Goal: Information Seeking & Learning: Learn about a topic

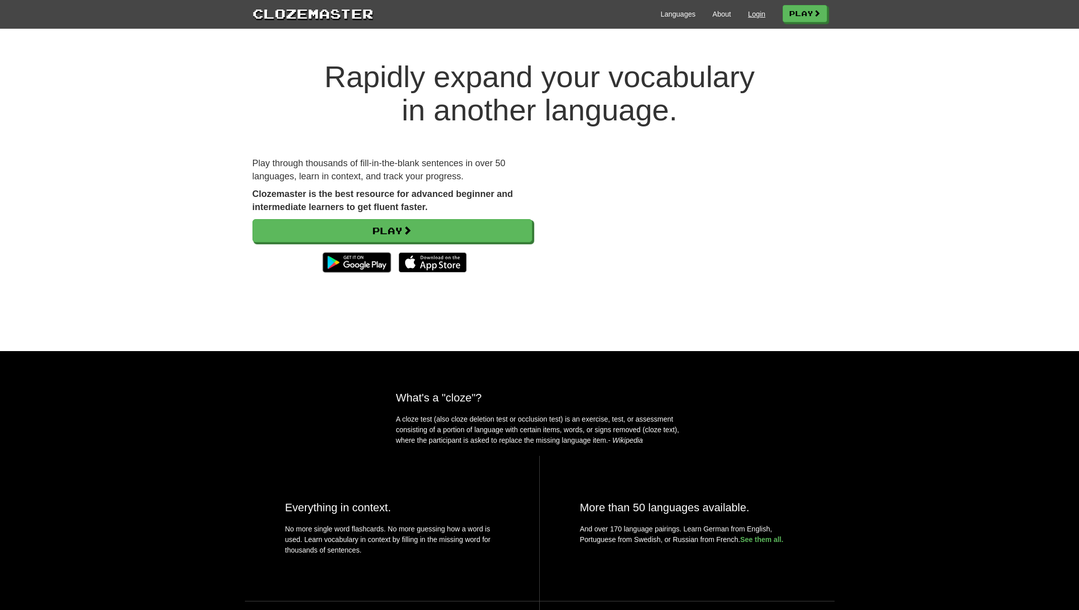
click at [754, 15] on link "Login" at bounding box center [756, 14] width 17 height 10
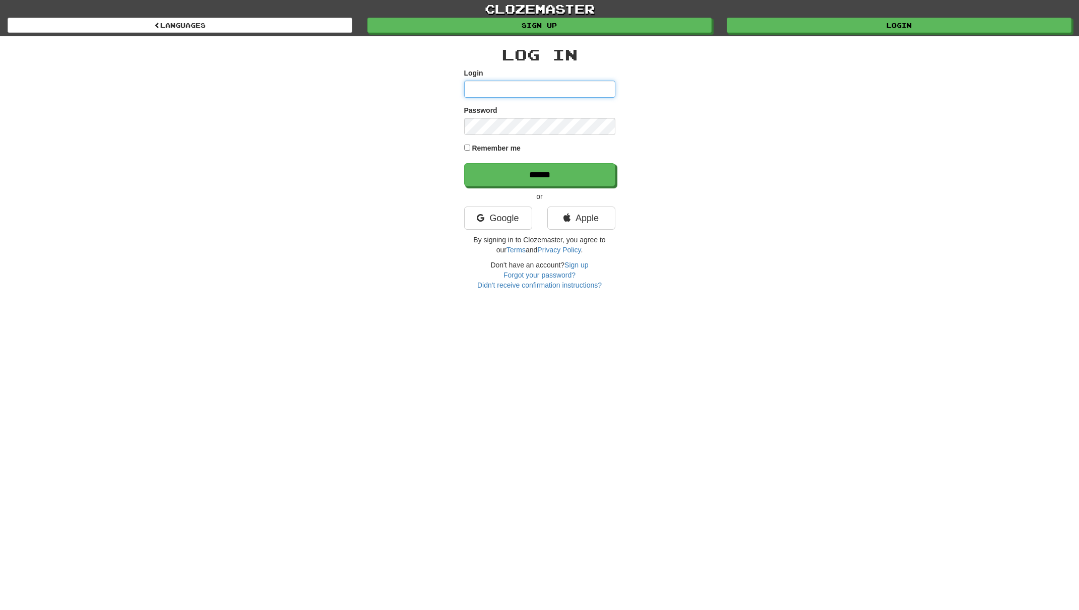
type input "**********"
click at [539, 175] on input "******" at bounding box center [540, 175] width 151 height 23
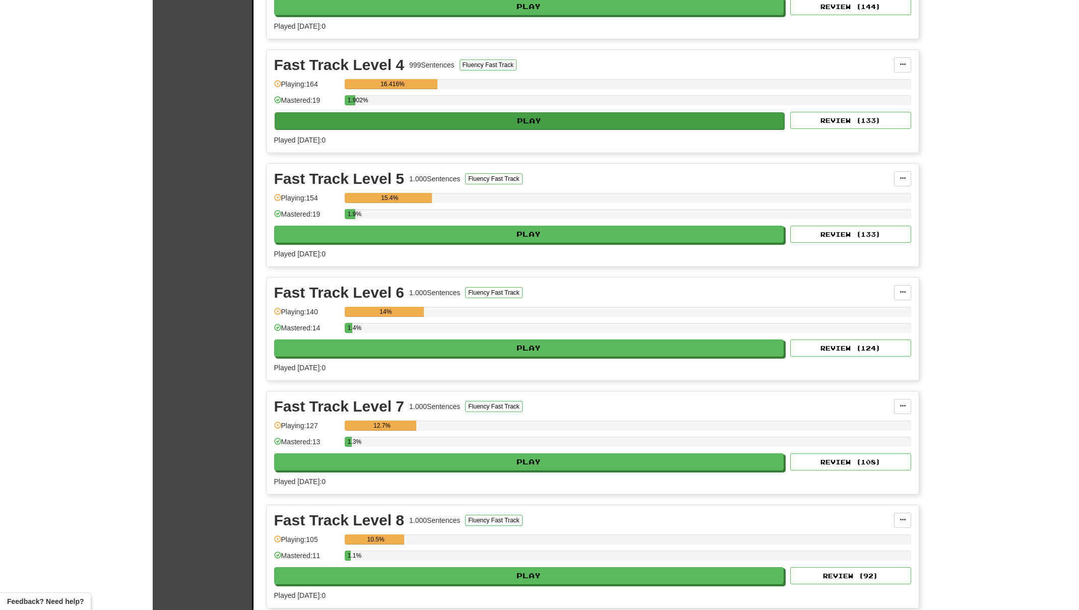
scroll to position [754, 0]
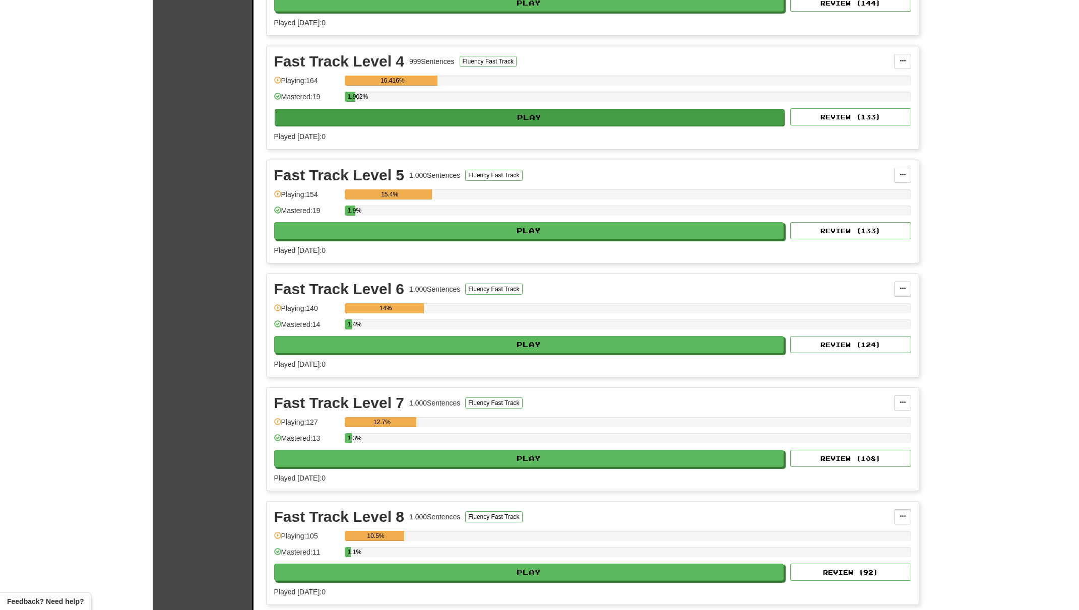
click at [537, 149] on div "Fast Track Level 4 999 Sentences Fluency Fast Track Manage Sentences Unpin from…" at bounding box center [593, 97] width 652 height 103
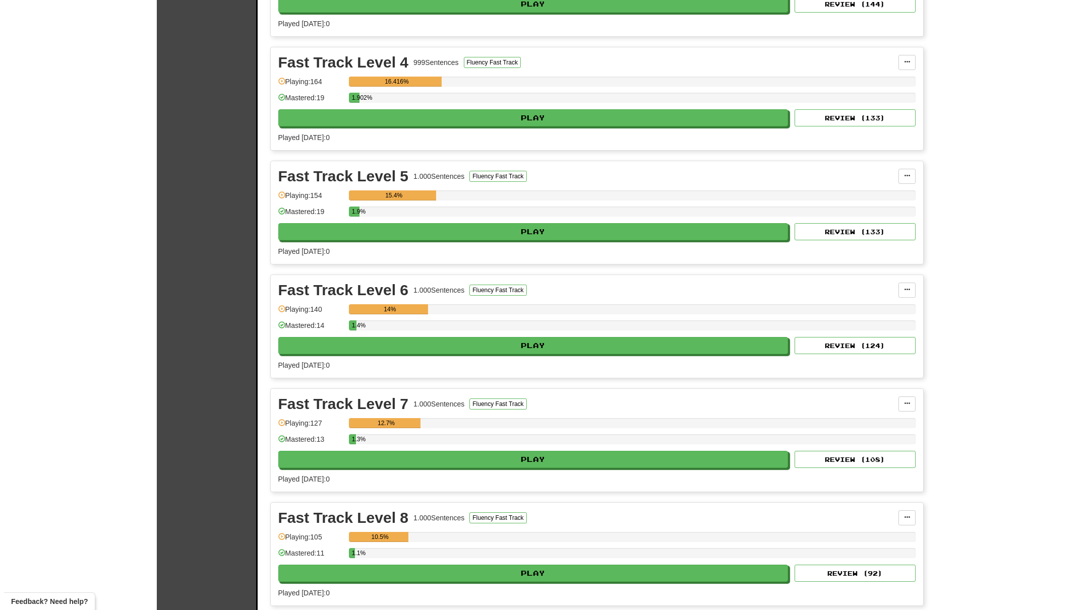
scroll to position [755, 0]
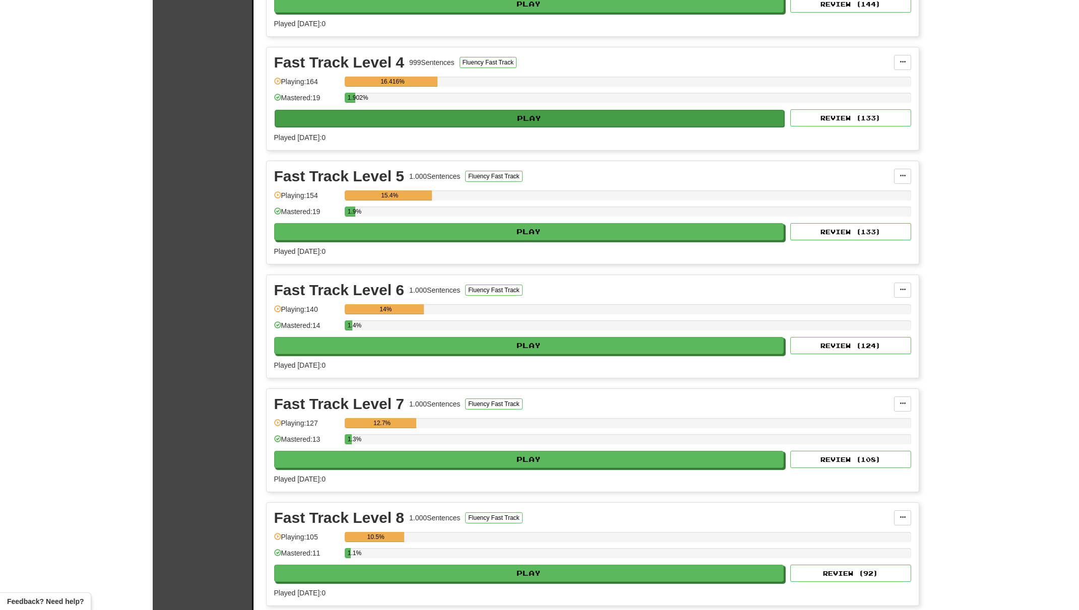
click at [534, 127] on button "Play" at bounding box center [530, 118] width 510 height 17
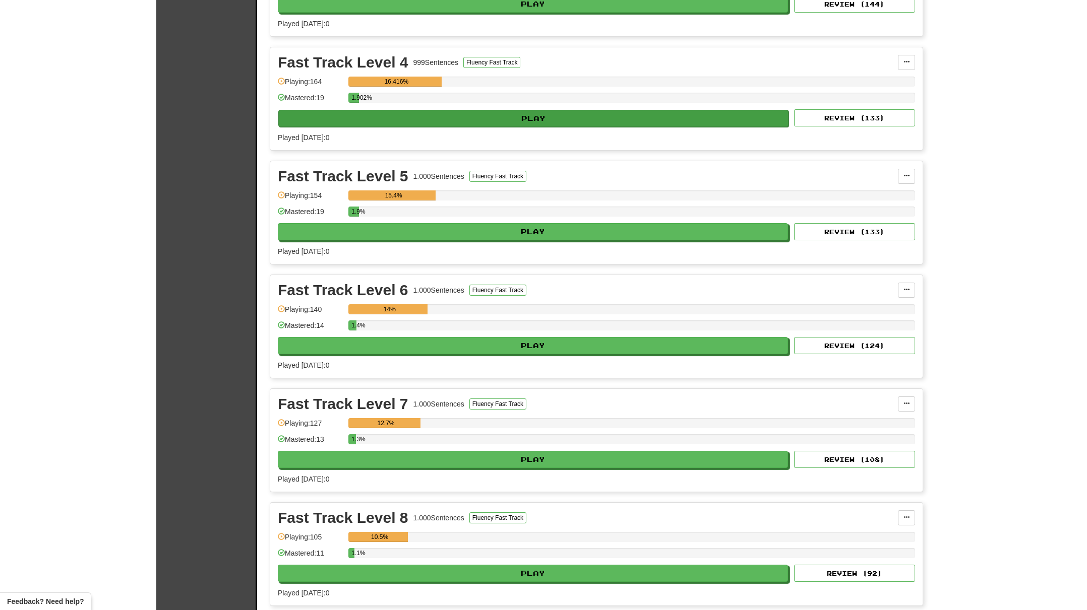
select select "**"
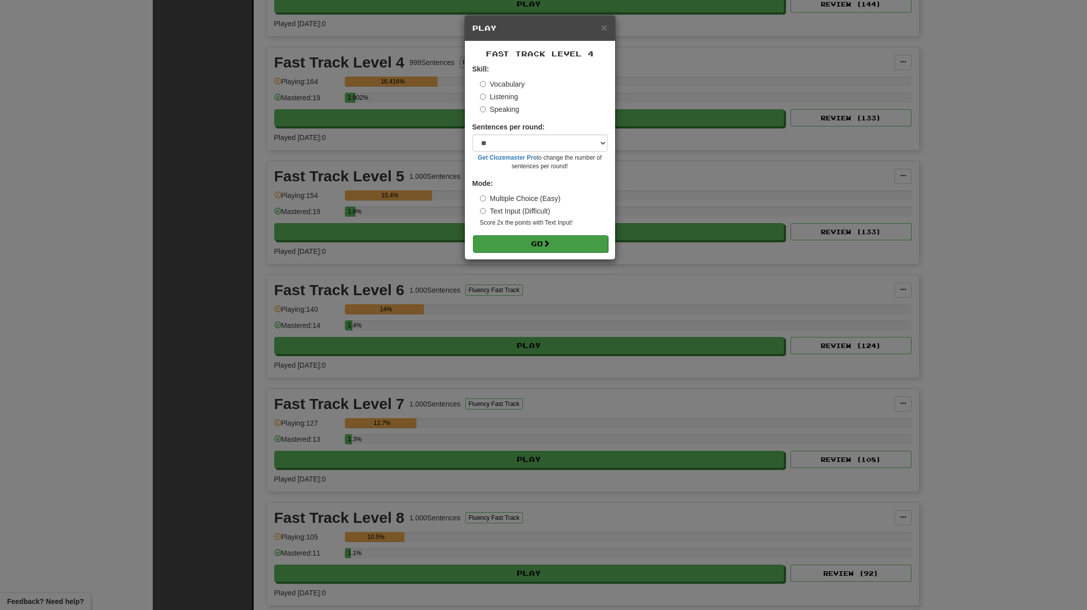
click at [536, 246] on button "Go" at bounding box center [540, 243] width 135 height 17
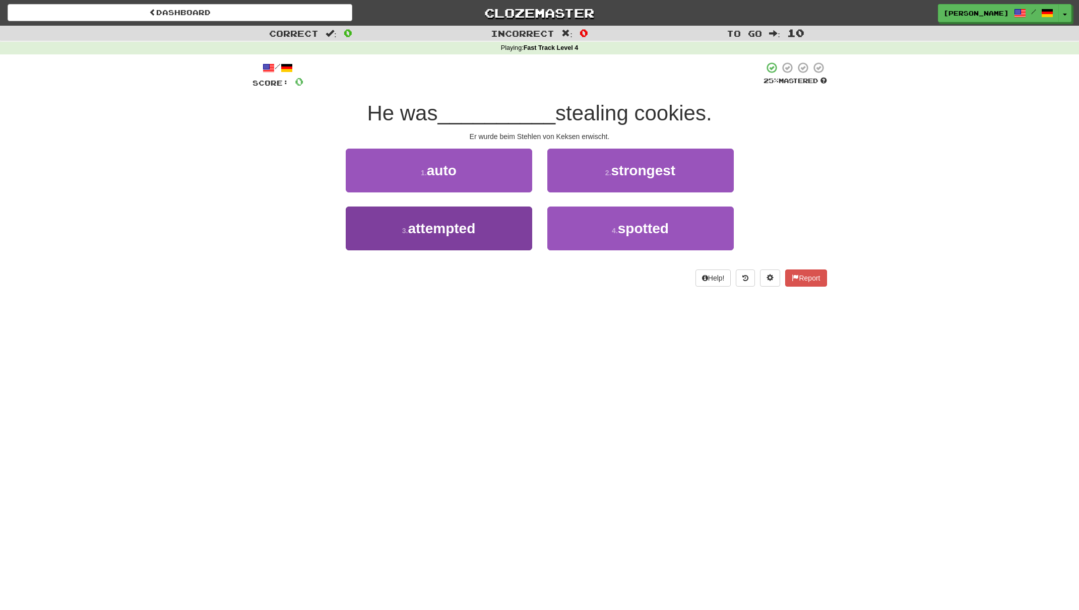
scroll to position [1, 1]
click at [502, 227] on button "3 . attempted" at bounding box center [439, 228] width 186 height 44
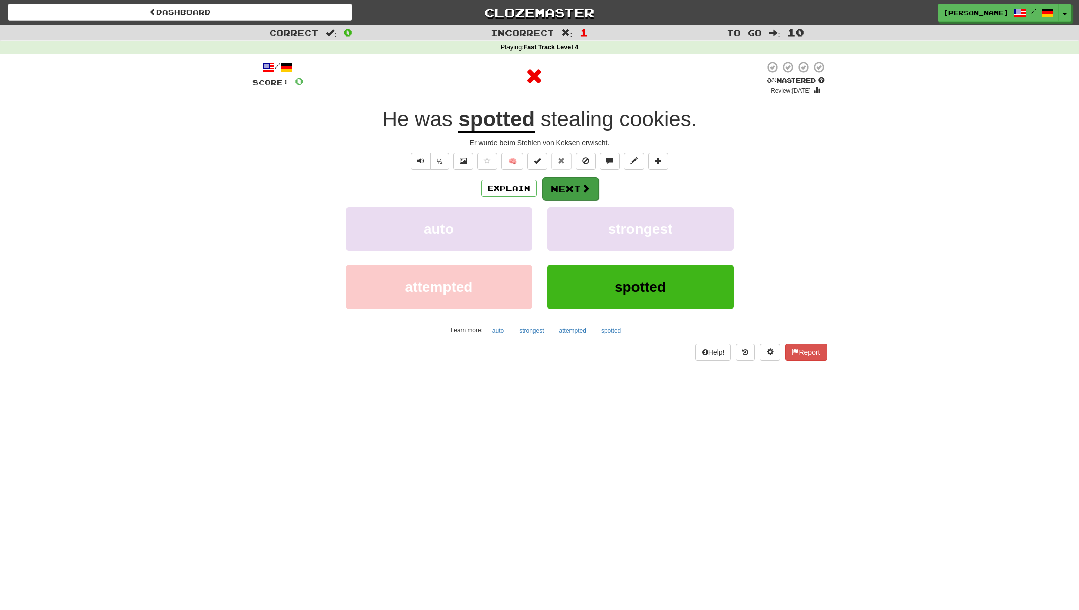
scroll to position [1, 0]
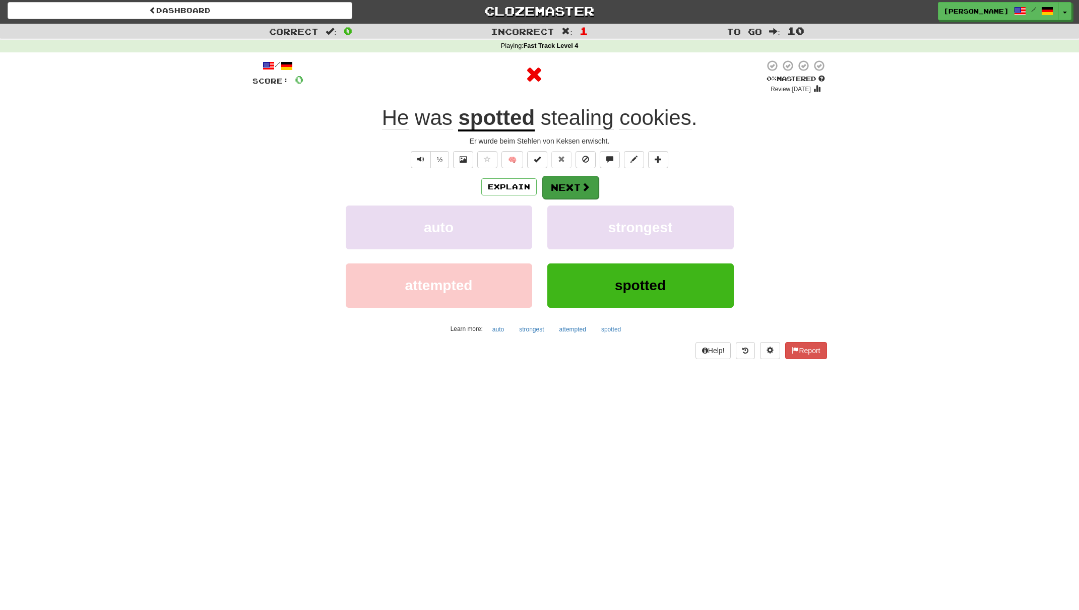
click at [584, 197] on button "Next" at bounding box center [570, 187] width 56 height 23
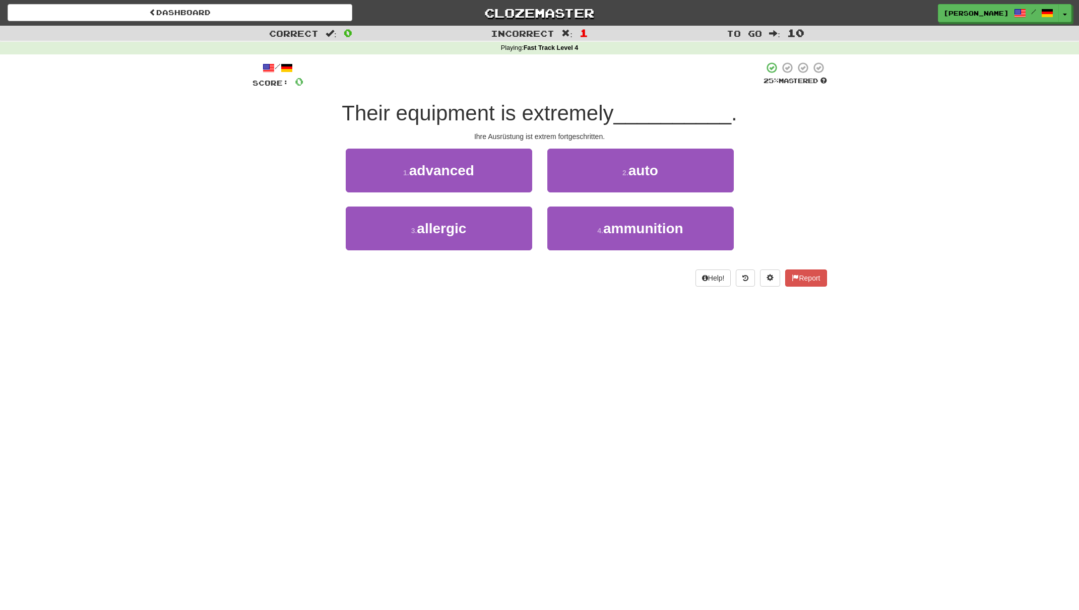
scroll to position [0, 0]
click at [517, 176] on button "1 . advanced" at bounding box center [439, 171] width 186 height 44
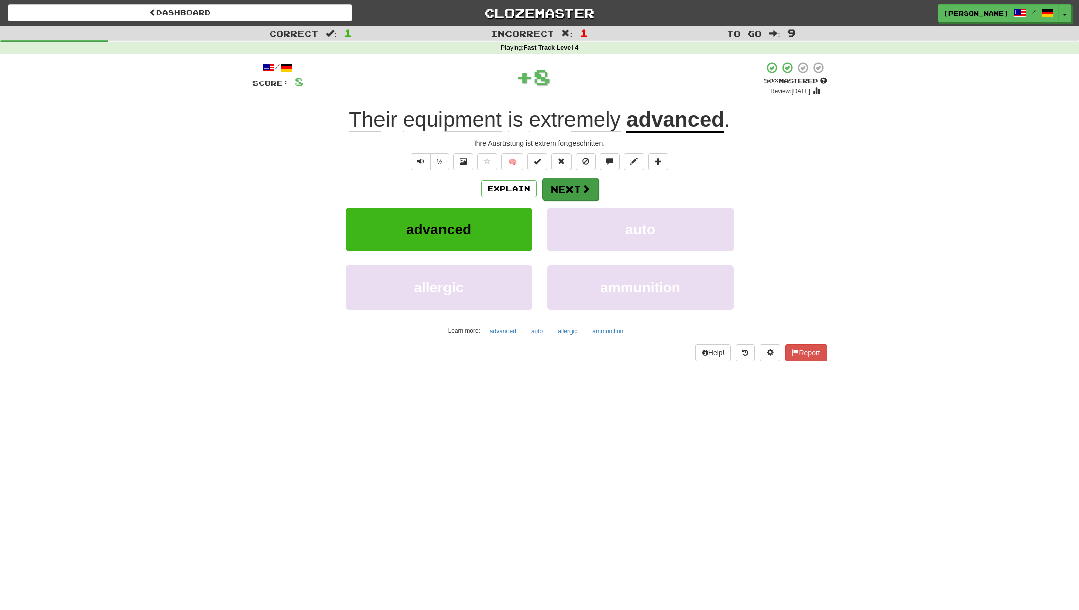
click at [571, 186] on button "Next" at bounding box center [570, 189] width 56 height 23
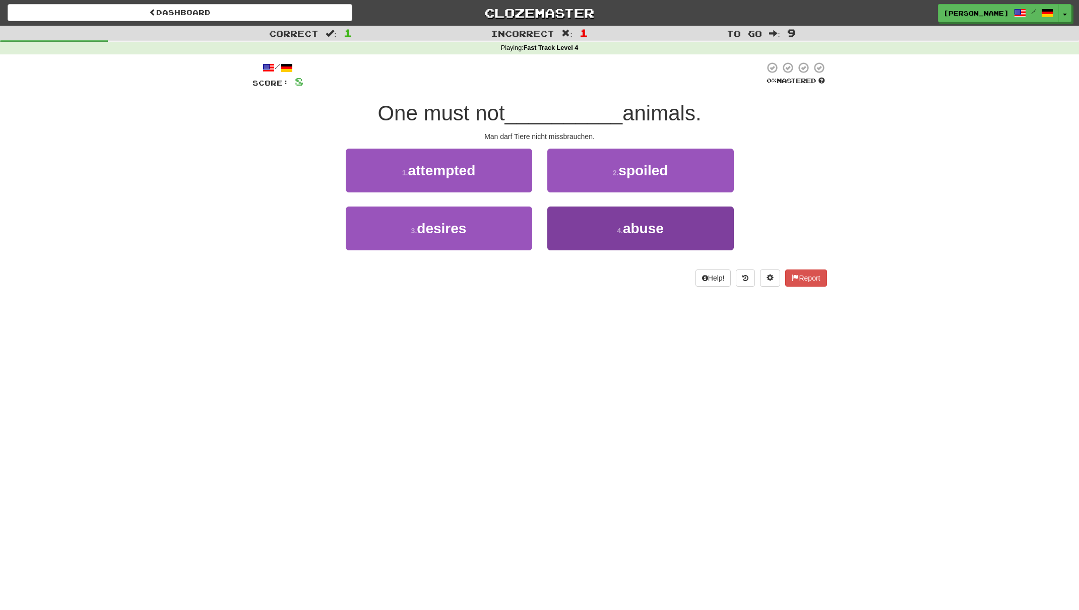
click at [597, 223] on button "4 . abuse" at bounding box center [640, 229] width 186 height 44
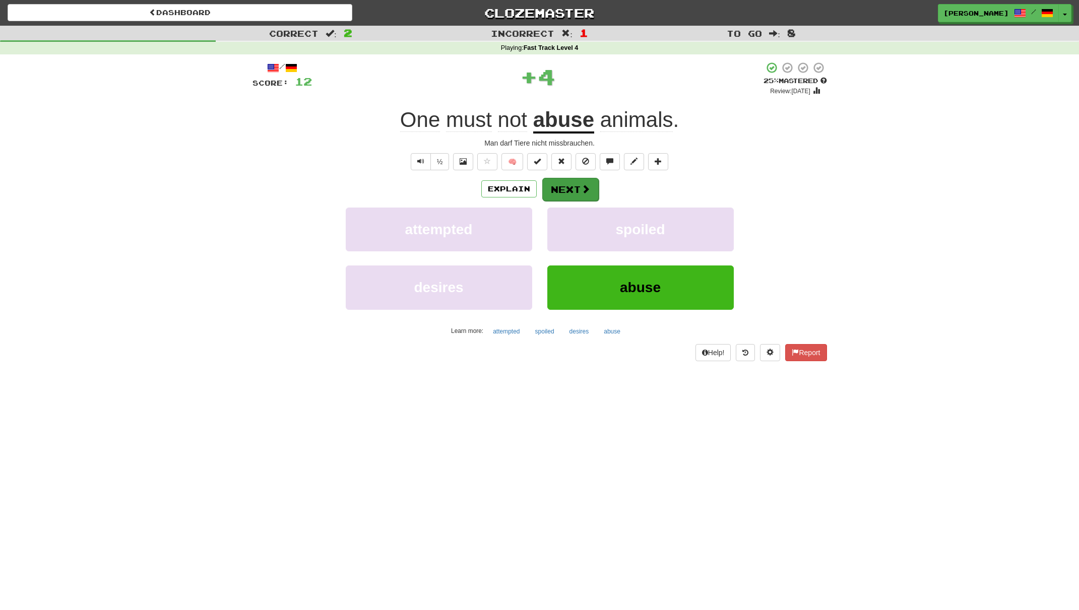
click at [574, 182] on button "Next" at bounding box center [570, 189] width 56 height 23
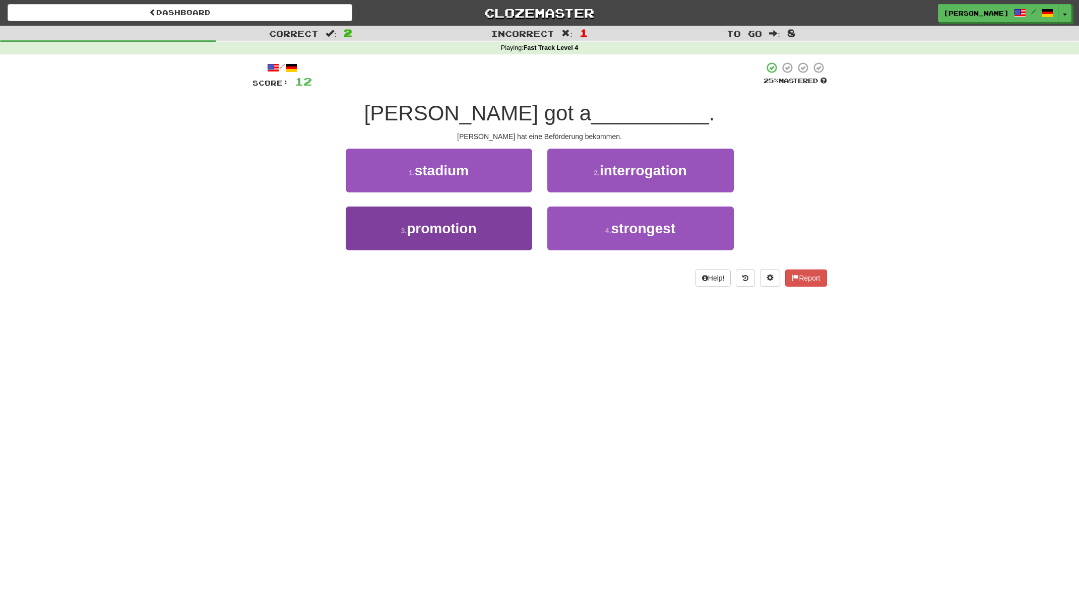
click at [509, 219] on button "3 . promotion" at bounding box center [439, 229] width 186 height 44
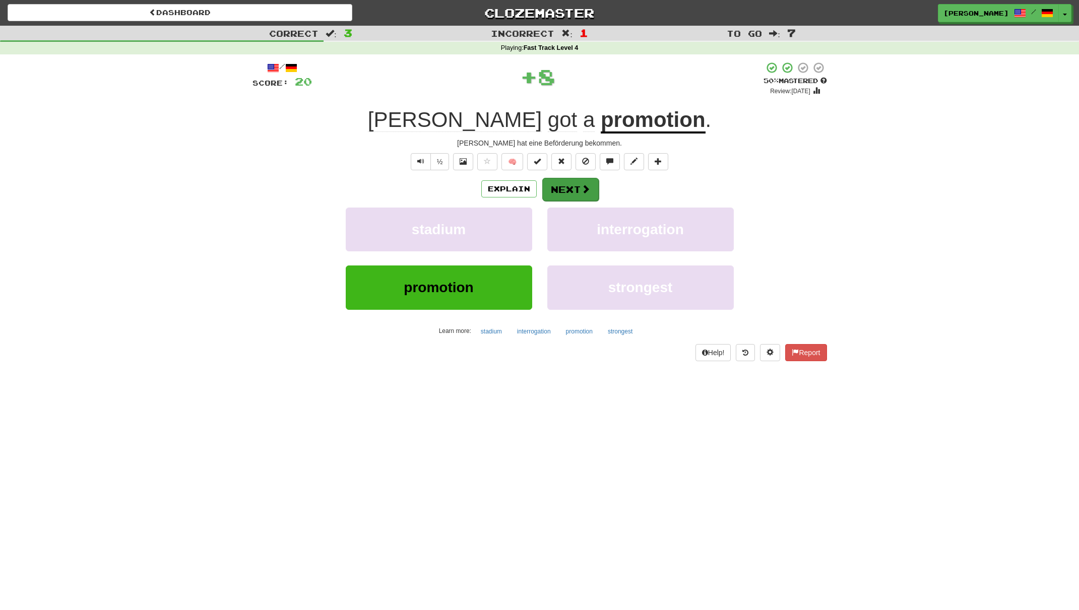
click at [566, 186] on button "Next" at bounding box center [570, 189] width 56 height 23
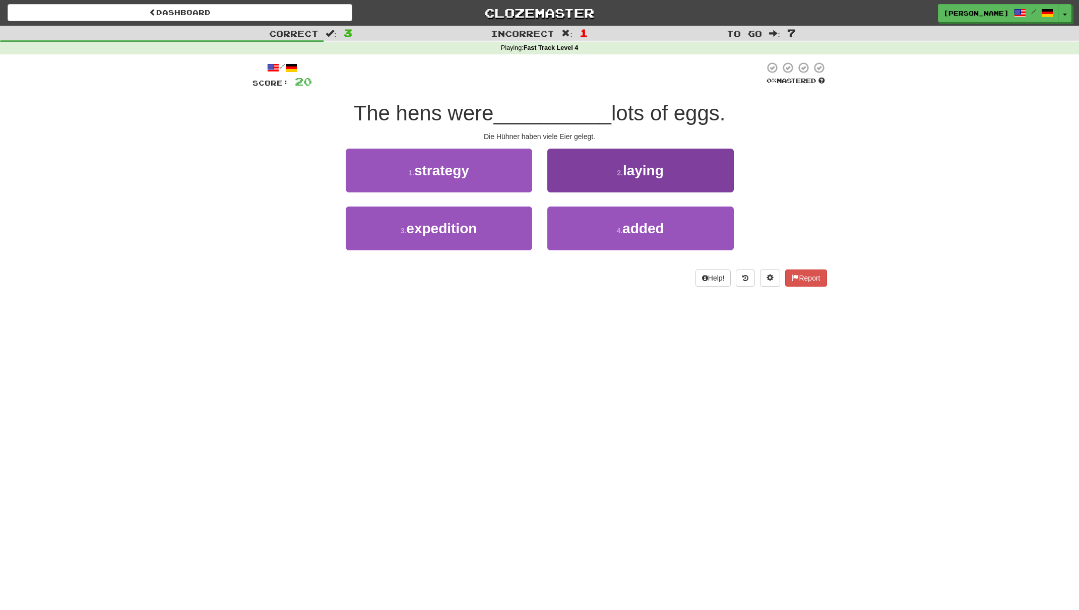
click at [583, 176] on button "2 . laying" at bounding box center [640, 171] width 186 height 44
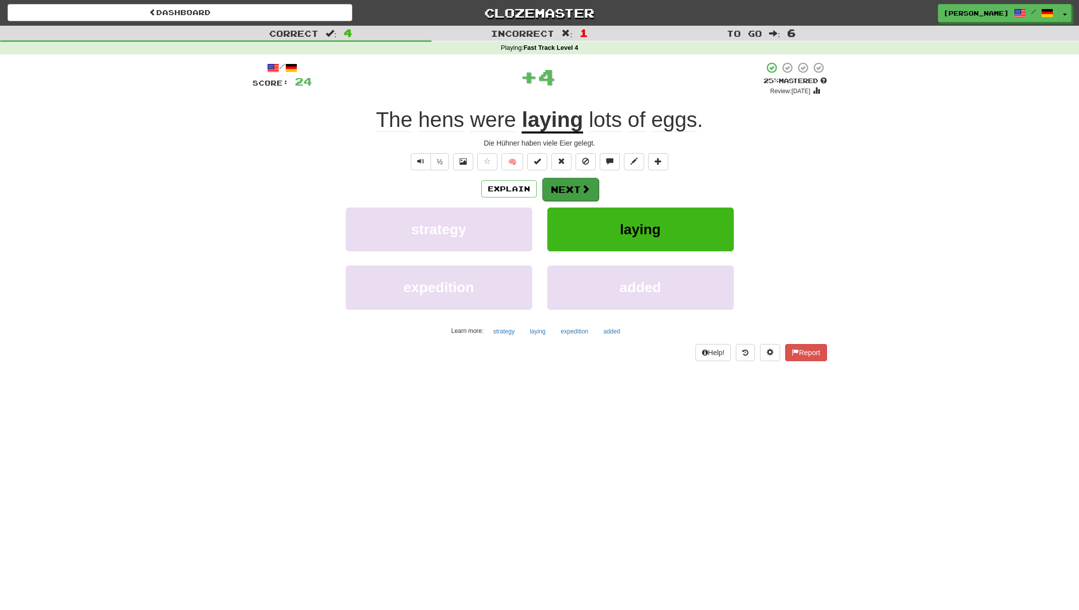
click at [567, 184] on button "Next" at bounding box center [570, 189] width 56 height 23
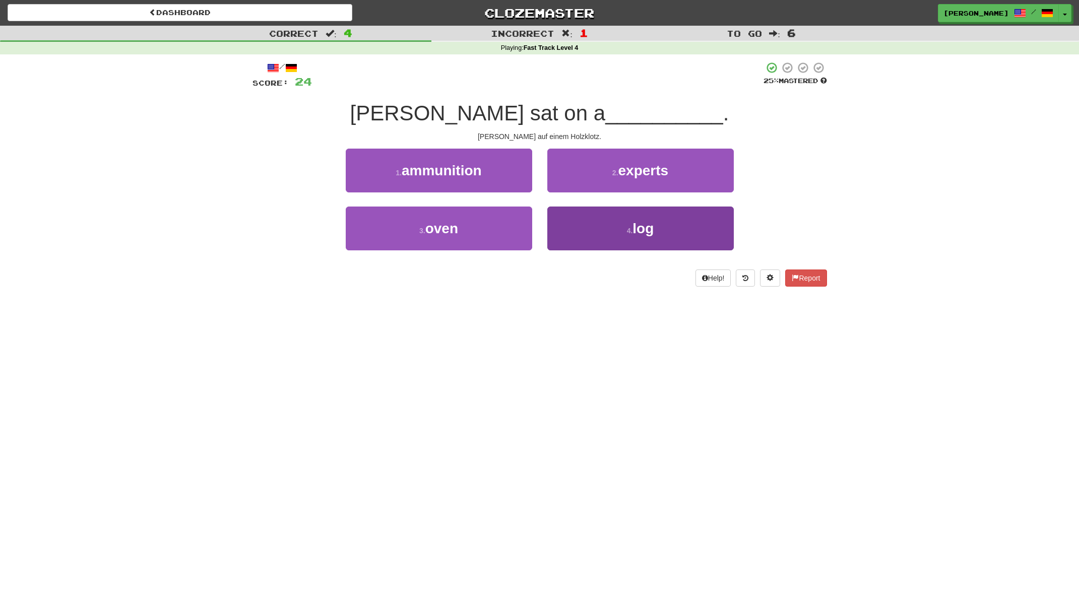
click at [603, 227] on button "4 . log" at bounding box center [640, 229] width 186 height 44
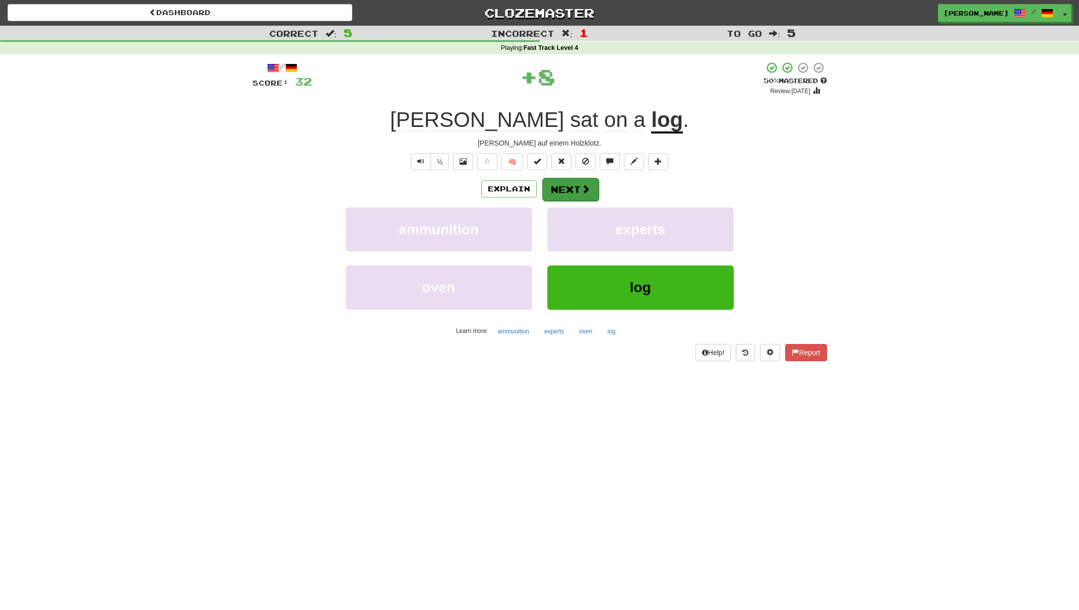
click at [580, 182] on button "Next" at bounding box center [570, 189] width 56 height 23
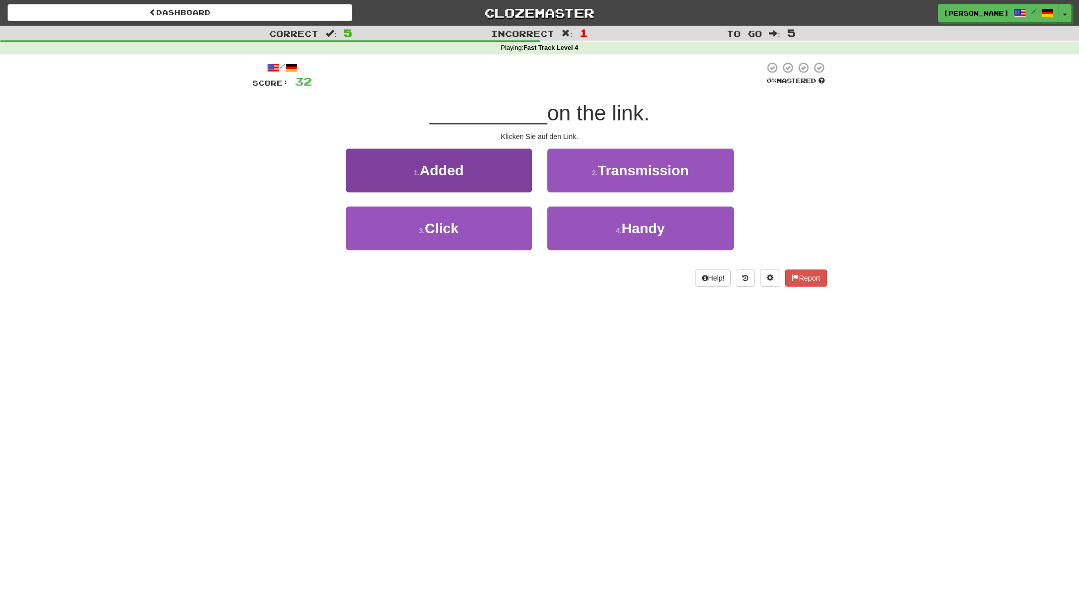
drag, startPoint x: 497, startPoint y: 229, endPoint x: 529, endPoint y: 220, distance: 32.9
click at [497, 229] on button "3 . Click" at bounding box center [439, 229] width 186 height 44
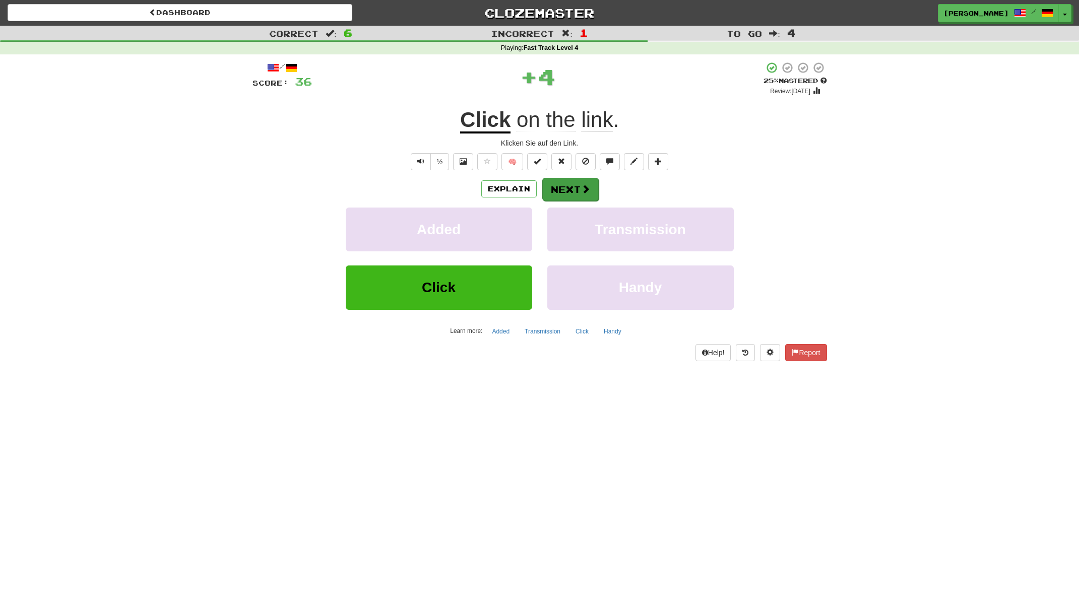
click at [566, 186] on button "Next" at bounding box center [570, 189] width 56 height 23
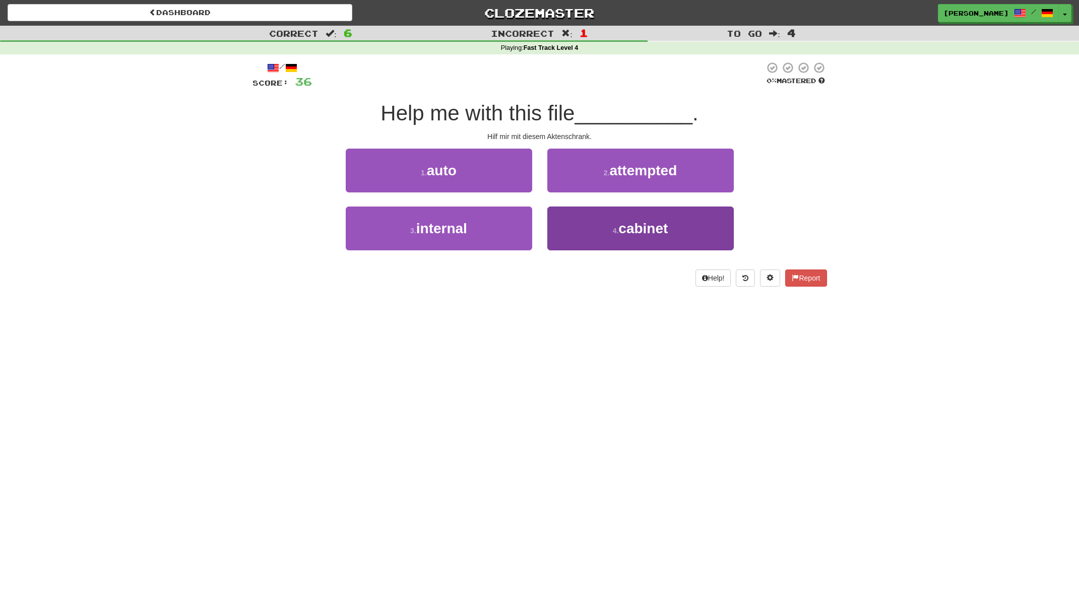
click at [585, 218] on button "4 . cabinet" at bounding box center [640, 229] width 186 height 44
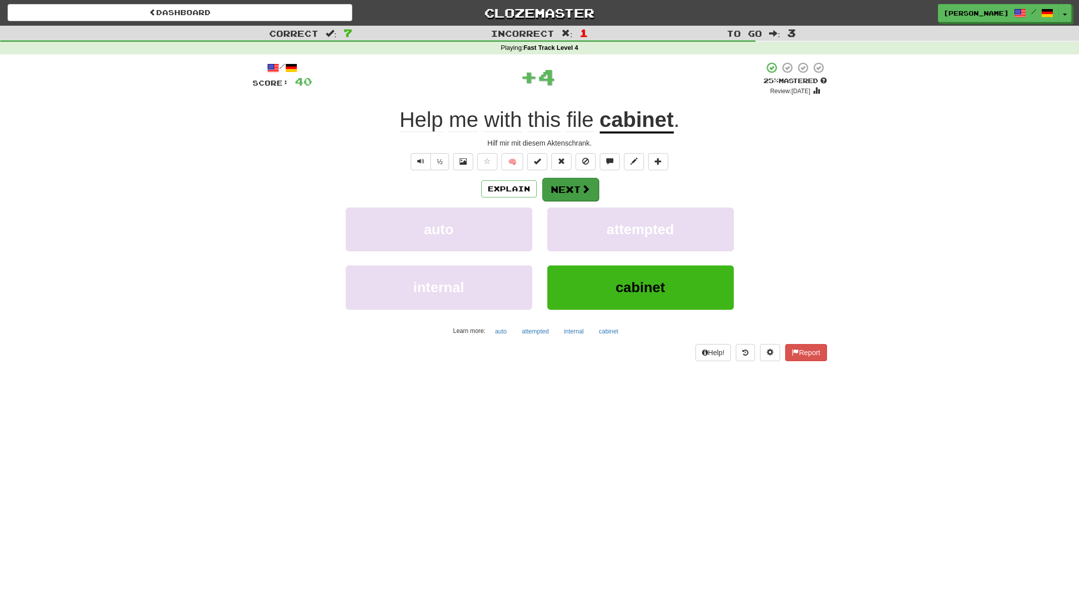
click at [580, 184] on button "Next" at bounding box center [570, 189] width 56 height 23
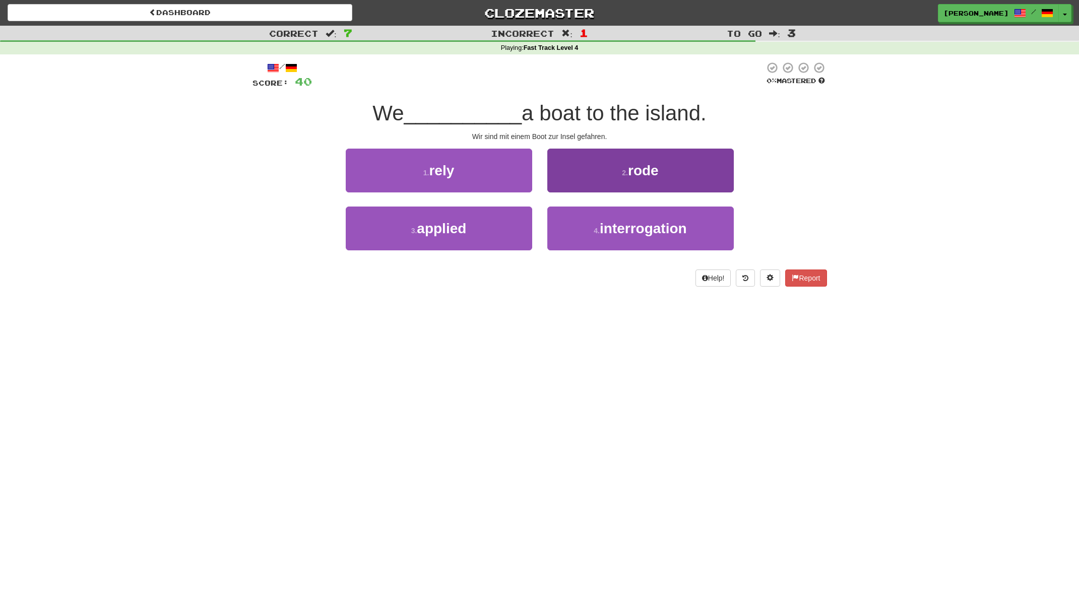
click at [596, 176] on button "2 . rode" at bounding box center [640, 171] width 186 height 44
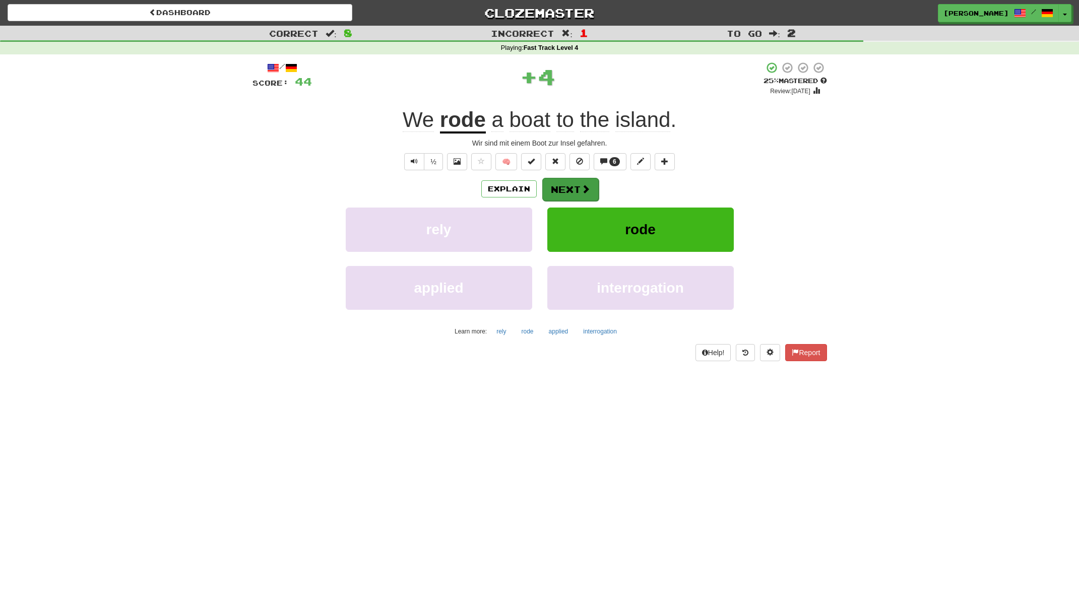
click at [567, 185] on button "Next" at bounding box center [570, 189] width 56 height 23
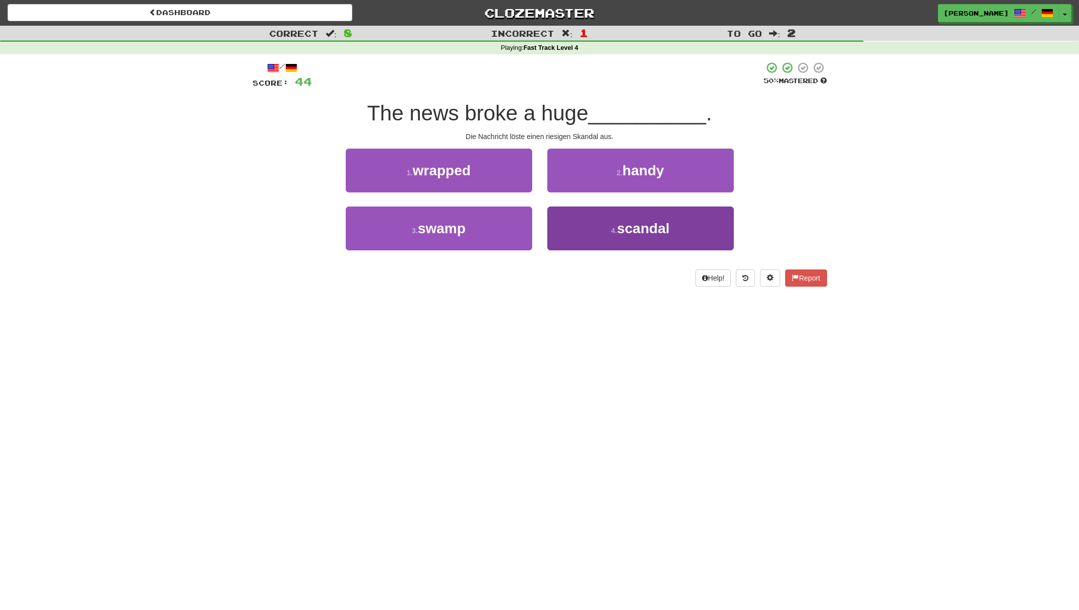
click at [595, 221] on button "4 . scandal" at bounding box center [640, 229] width 186 height 44
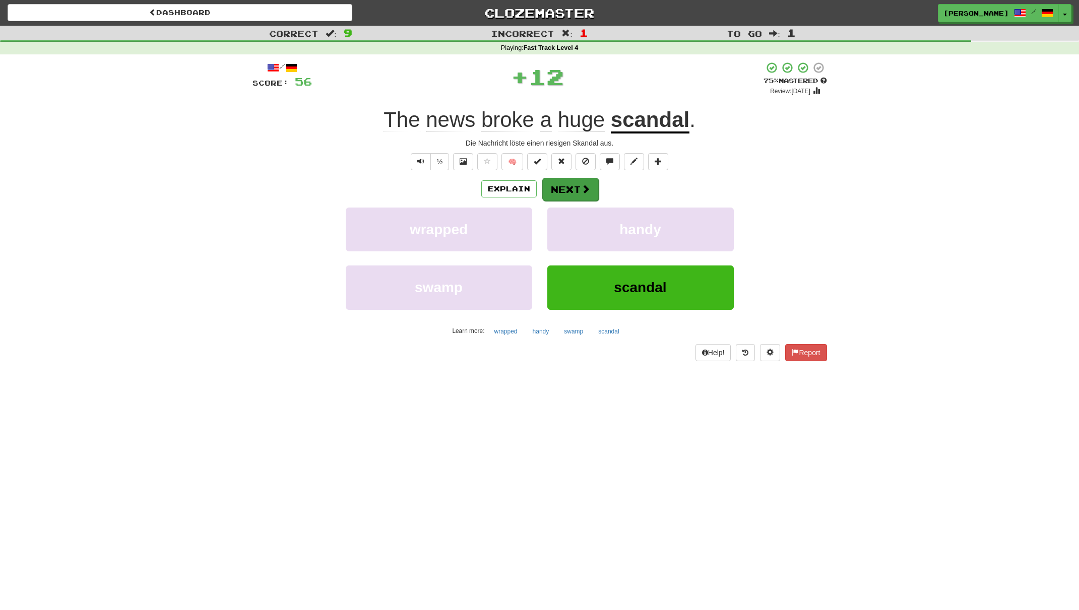
click at [583, 185] on span at bounding box center [585, 188] width 9 height 9
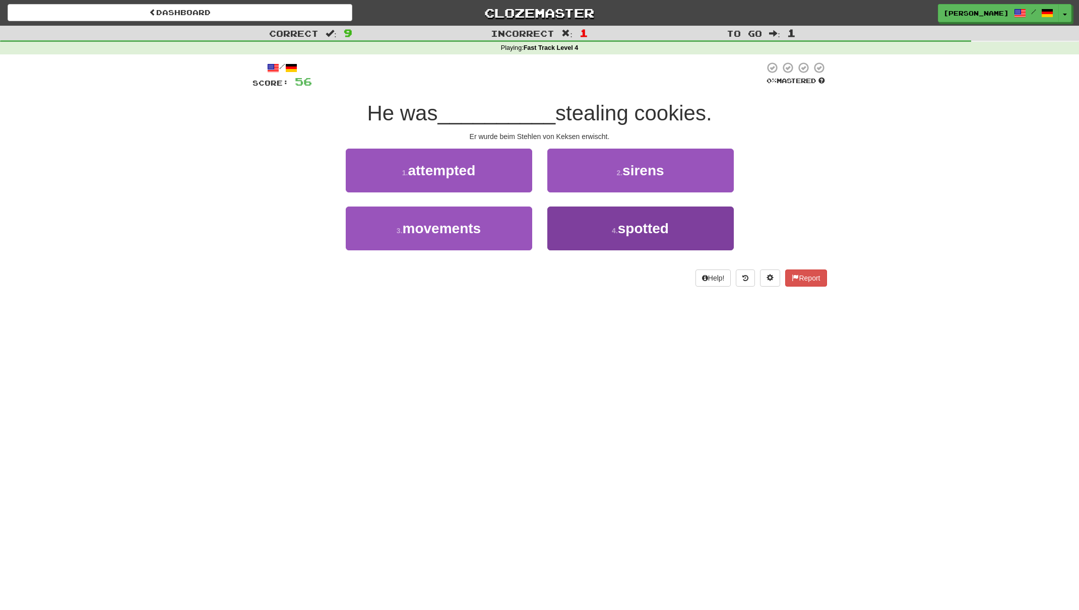
click at [595, 219] on button "4 . spotted" at bounding box center [640, 229] width 186 height 44
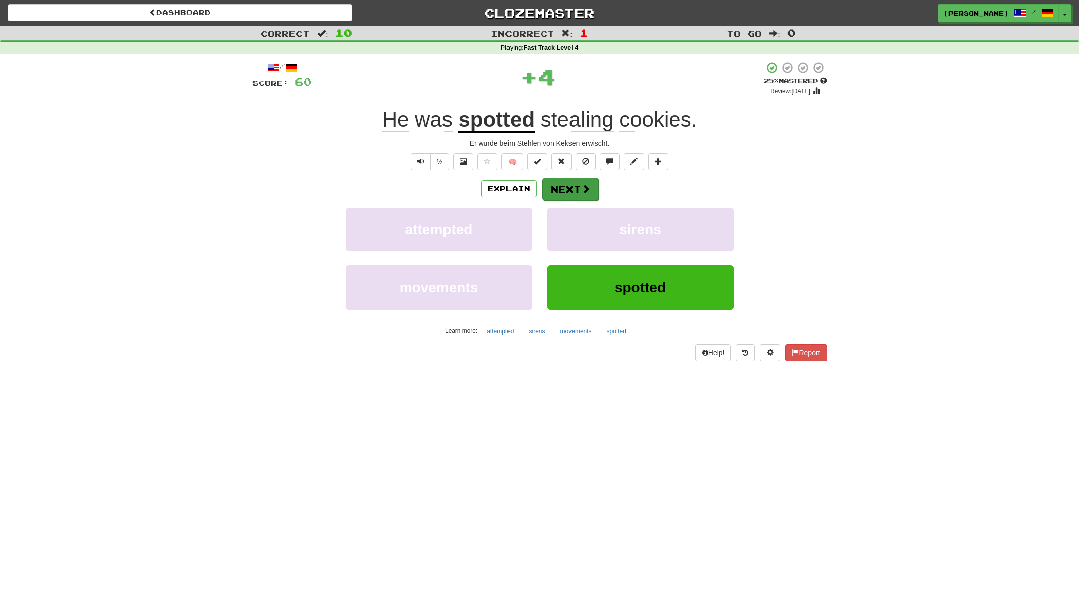
click at [584, 184] on button "Next" at bounding box center [570, 189] width 56 height 23
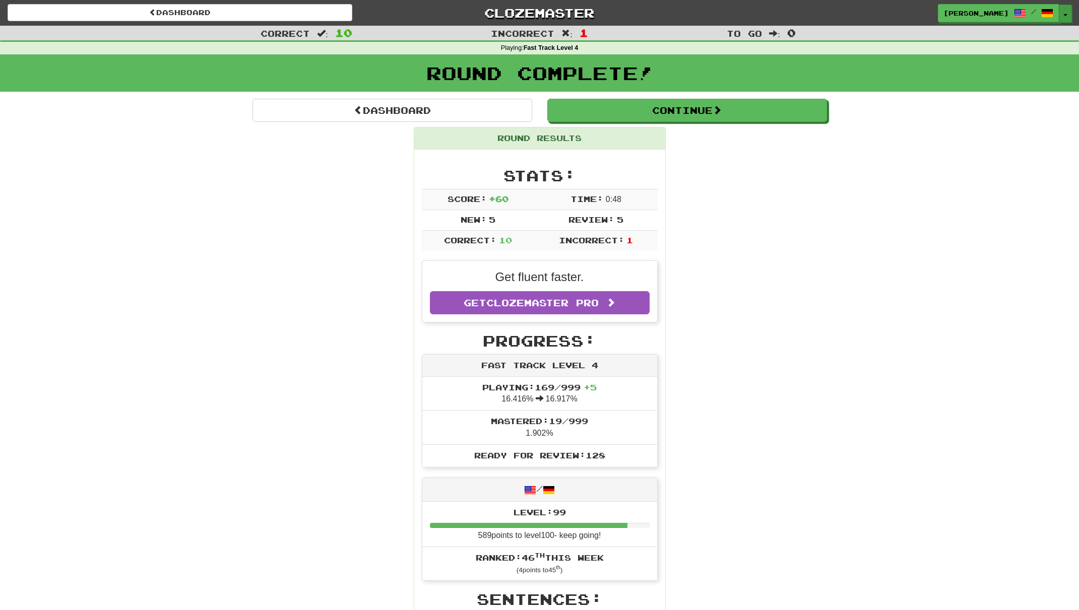
click at [1066, 15] on span "button" at bounding box center [1065, 15] width 4 height 2
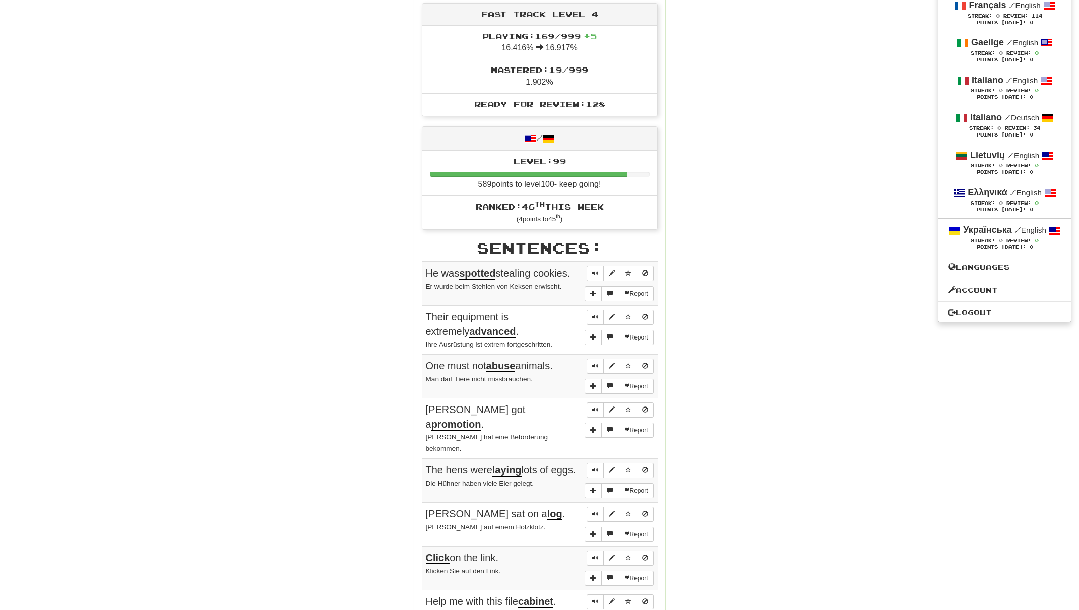
scroll to position [352, 0]
click at [949, 319] on link "Logout" at bounding box center [1004, 312] width 133 height 13
